Goal: Find specific page/section: Find specific page/section

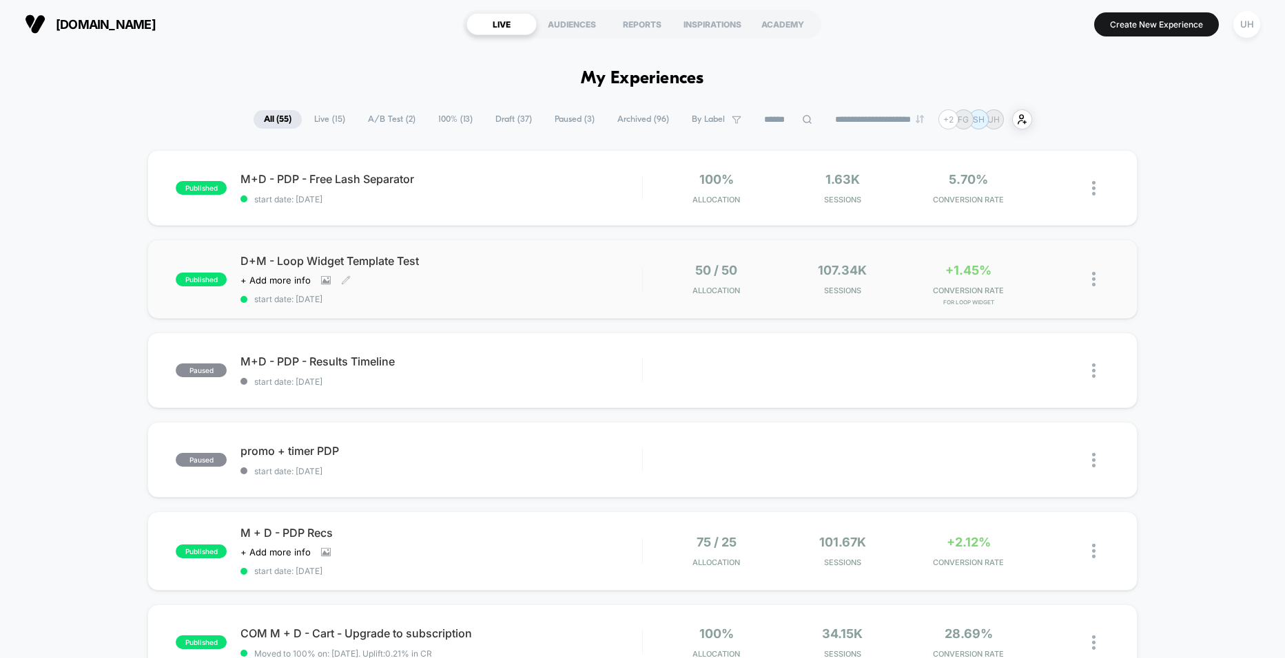
click at [522, 281] on div "D+M - Loop Widget Template Test Click to view images Click to edit experience d…" at bounding box center [440, 279] width 401 height 50
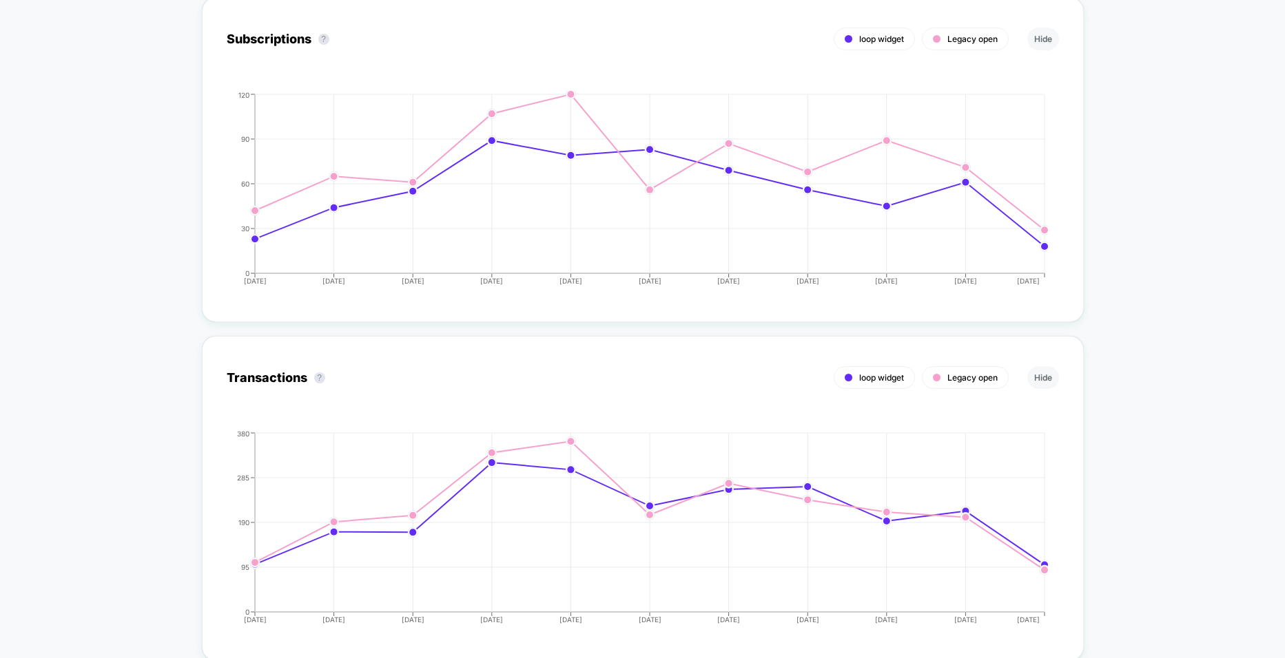
scroll to position [2064, 0]
